Goal: Task Accomplishment & Management: Use online tool/utility

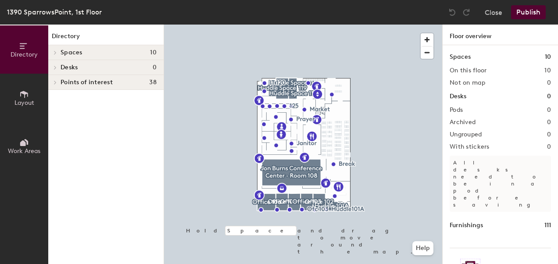
click at [27, 94] on icon at bounding box center [24, 94] width 8 height 7
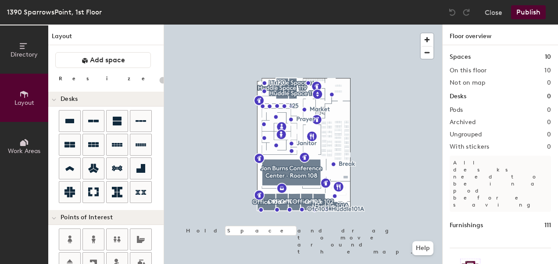
click at [343, 176] on div "Directory Layout Work Areas Layout Add space Resize Desks Points of Interest Fu…" at bounding box center [279, 144] width 558 height 239
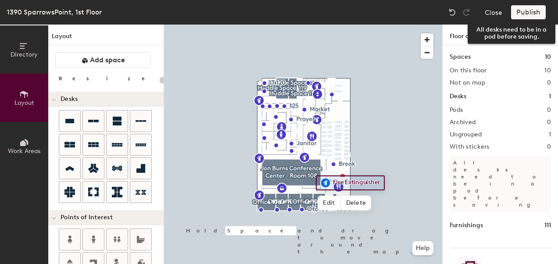
click at [525, 13] on div "Publish" at bounding box center [531, 12] width 40 height 14
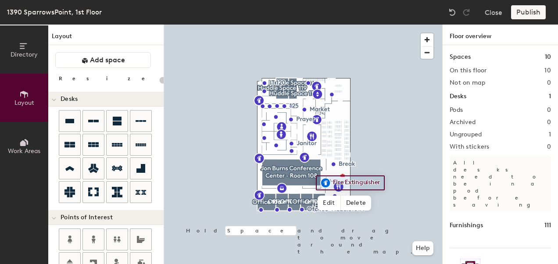
click at [530, 12] on div "Publish" at bounding box center [531, 12] width 40 height 14
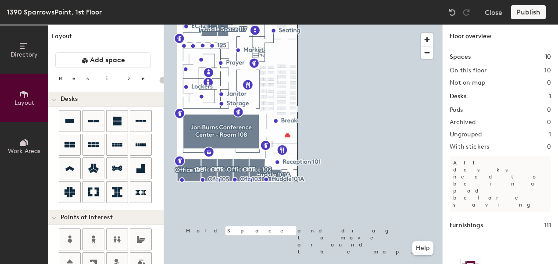
type input "20"
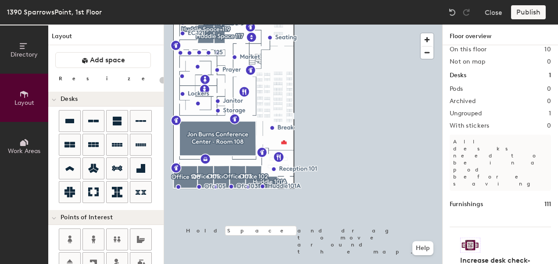
scroll to position [31, 0]
